Goal: Task Accomplishment & Management: Manage account settings

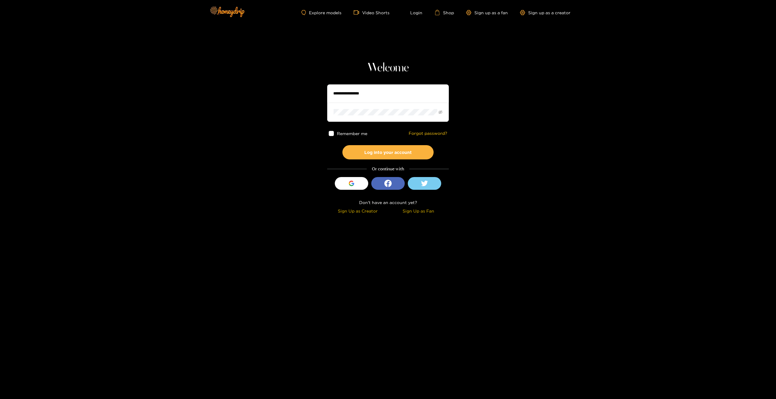
click at [397, 93] on input "text" at bounding box center [388, 94] width 122 height 18
type input "**********"
click at [392, 153] on button "Log into your account" at bounding box center [387, 152] width 91 height 14
click at [418, 153] on button "Log into your account" at bounding box center [387, 152] width 91 height 14
click at [416, 13] on link "Login" at bounding box center [412, 12] width 21 height 5
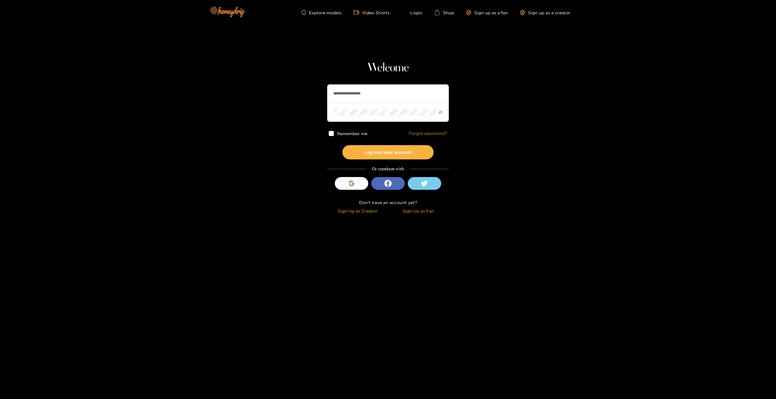
click at [433, 135] on link "Forgot password?" at bounding box center [428, 133] width 39 height 5
